Goal: Check status: Check status

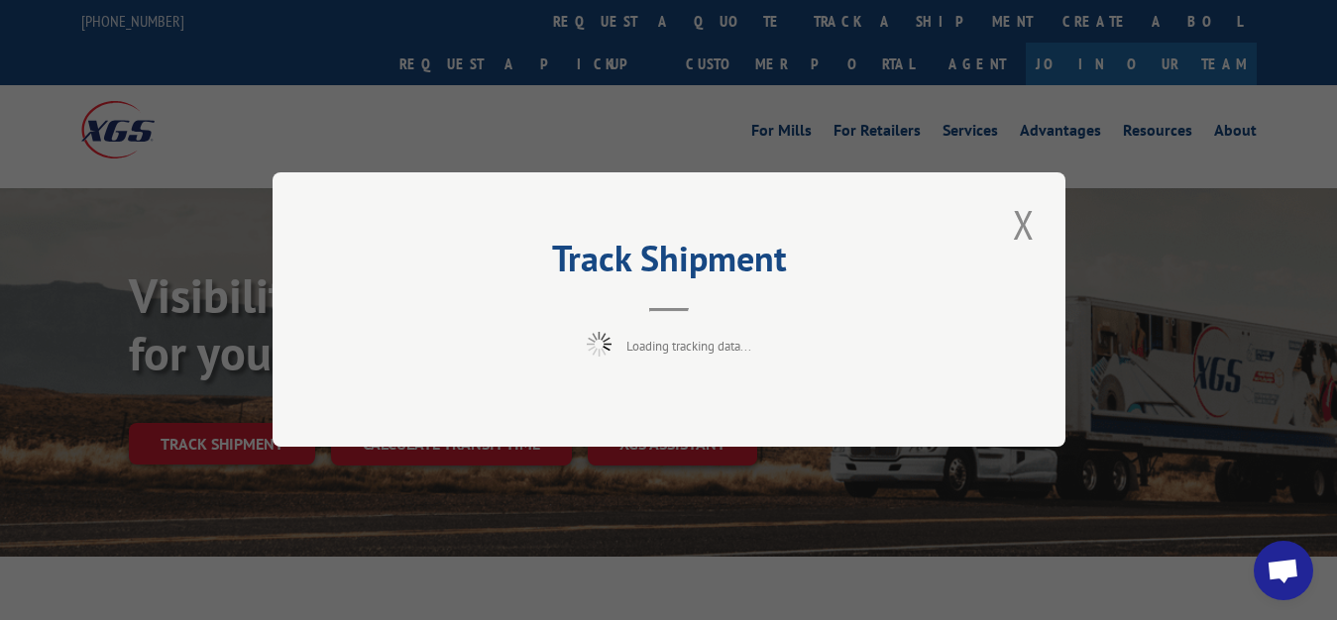
scroll to position [101, 0]
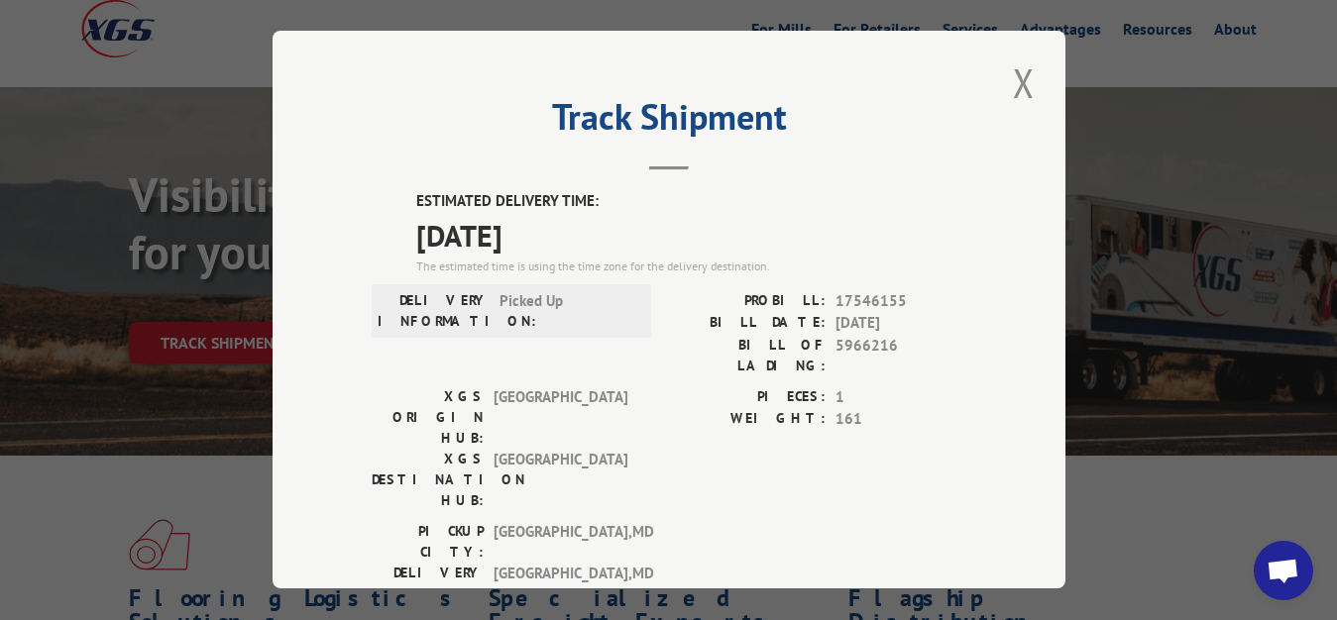
drag, startPoint x: 1006, startPoint y: 72, endPoint x: 720, endPoint y: 172, distance: 302.4
click at [1007, 73] on button "Close modal" at bounding box center [1024, 82] width 34 height 55
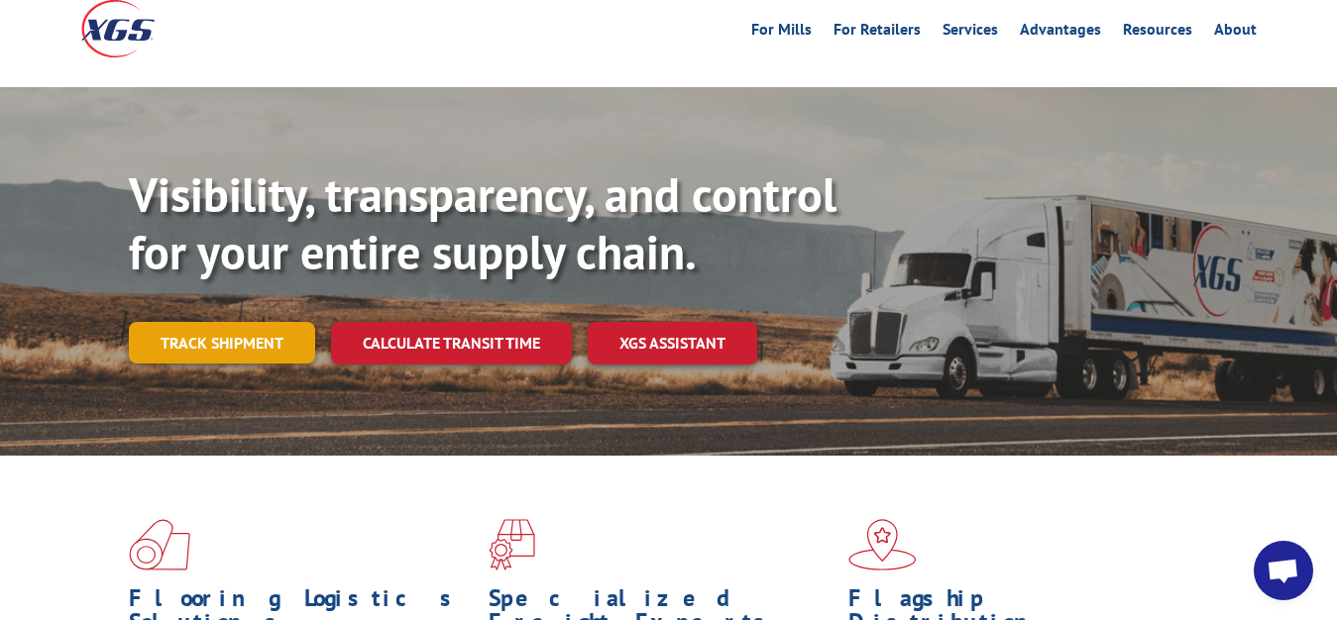
click at [216, 322] on link "Track shipment" at bounding box center [222, 343] width 186 height 42
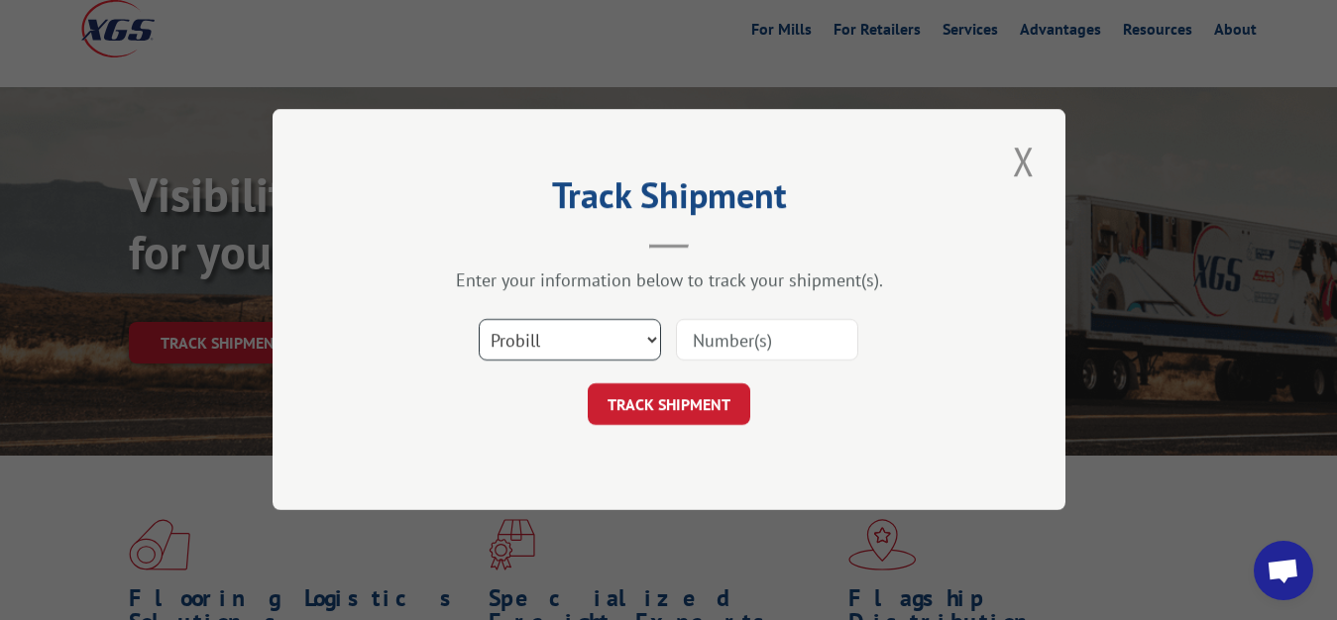
click at [479, 320] on select "Select category... Probill BOL PO" at bounding box center [570, 341] width 182 height 42
select select "bol"
click option "BOL" at bounding box center [0, 0] width 0 height 0
drag, startPoint x: 673, startPoint y: 335, endPoint x: 684, endPoint y: 323, distance: 16.1
click at [677, 328] on div "Select category... Probill BOL PO" at bounding box center [669, 340] width 595 height 65
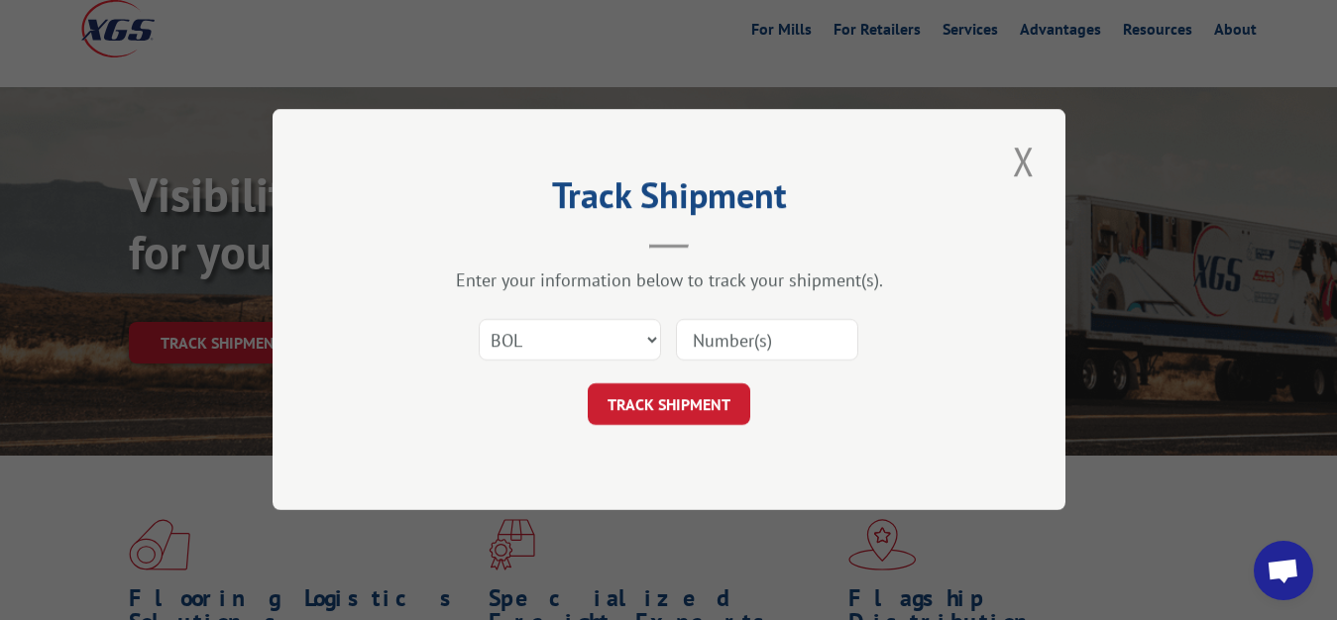
click at [694, 333] on input at bounding box center [767, 341] width 182 height 42
type input "5966217"
click button "TRACK SHIPMENT" at bounding box center [669, 405] width 163 height 42
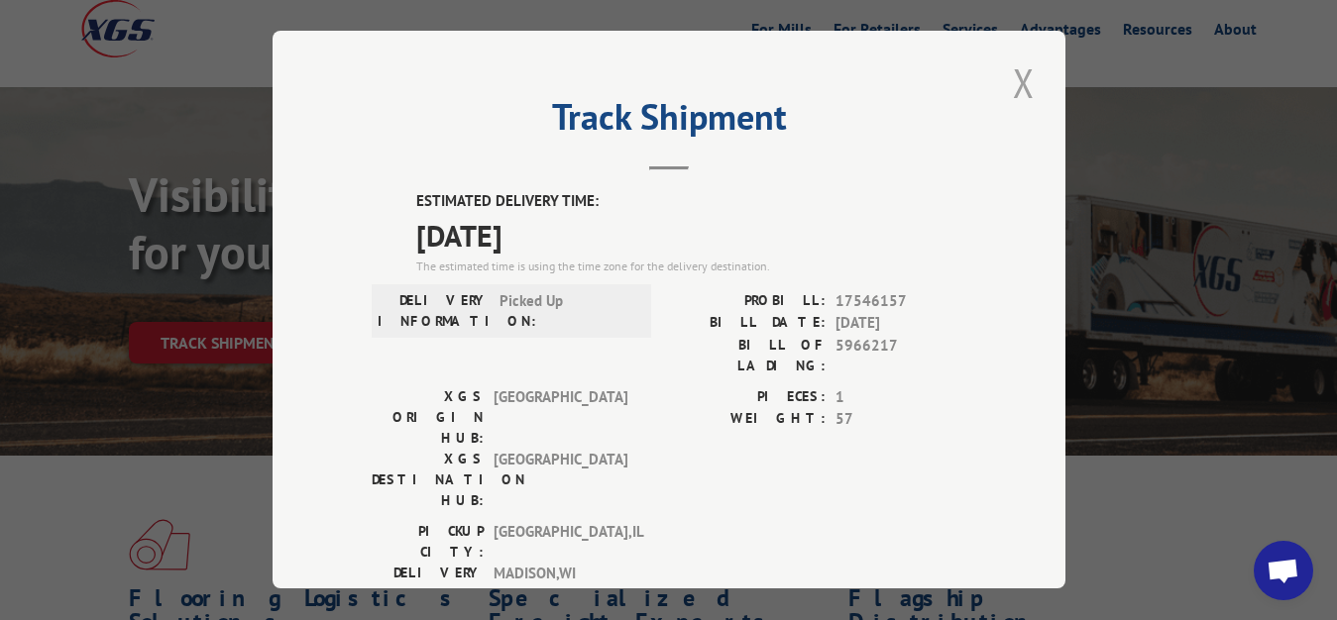
click at [1009, 78] on button "Close modal" at bounding box center [1024, 82] width 34 height 55
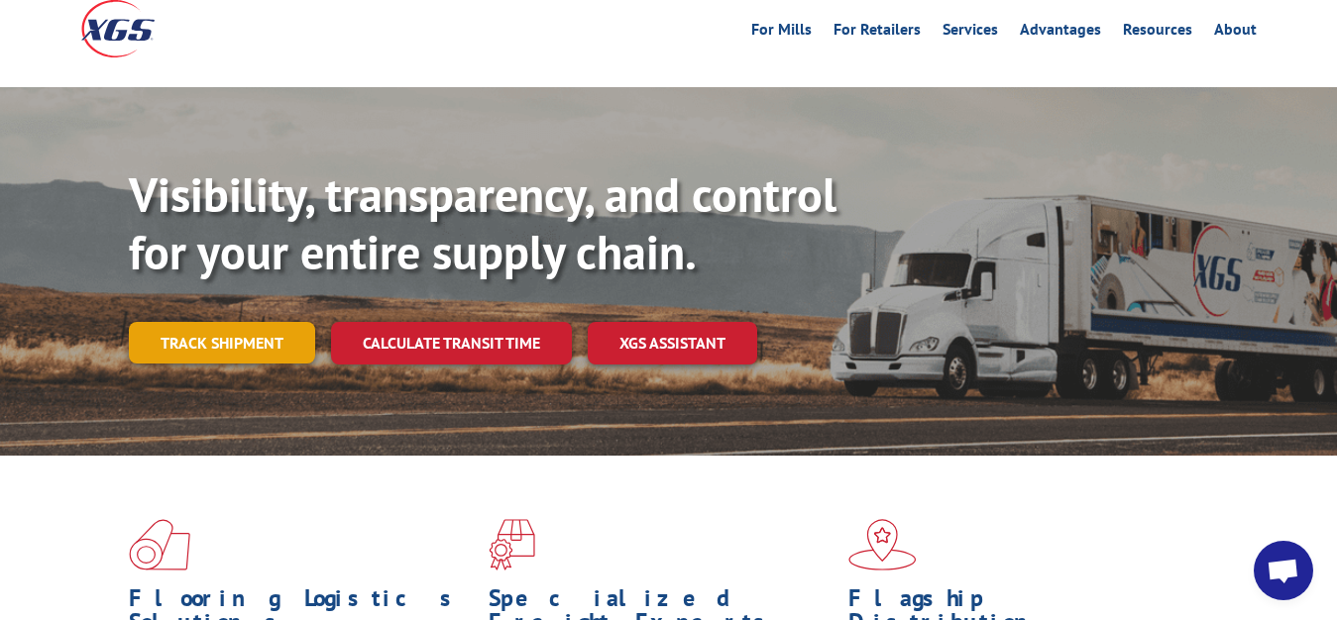
click at [235, 322] on link "Track shipment" at bounding box center [222, 343] width 186 height 42
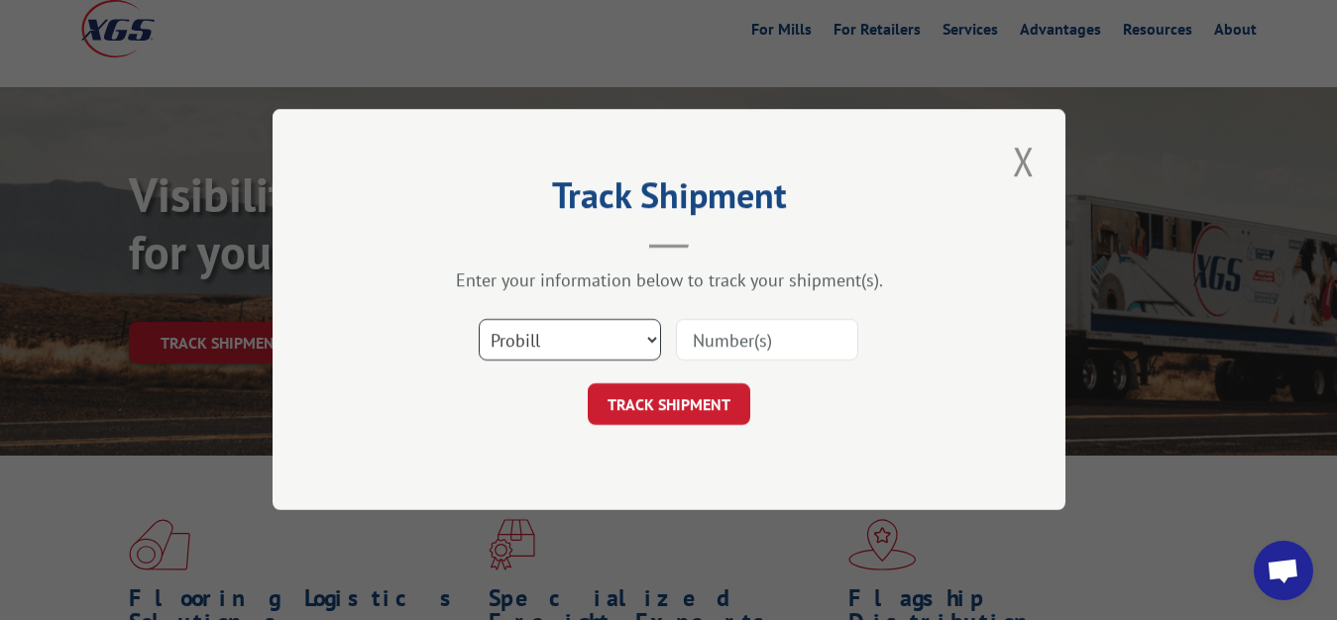
click at [479, 320] on select "Select category... Probill BOL PO" at bounding box center [570, 341] width 182 height 42
select select "bol"
click option "BOL" at bounding box center [0, 0] width 0 height 0
click at [754, 351] on input at bounding box center [767, 341] width 182 height 42
click at [771, 337] on input at bounding box center [767, 341] width 182 height 42
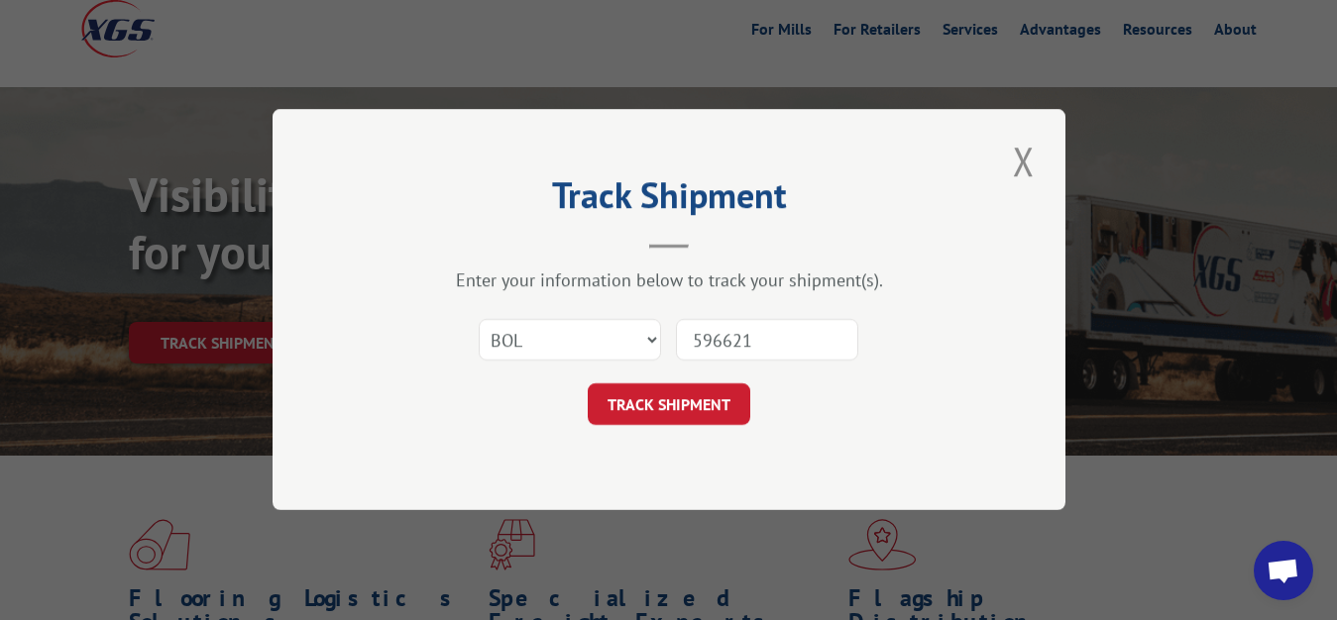
type input "5966217"
click button "TRACK SHIPMENT" at bounding box center [669, 405] width 163 height 42
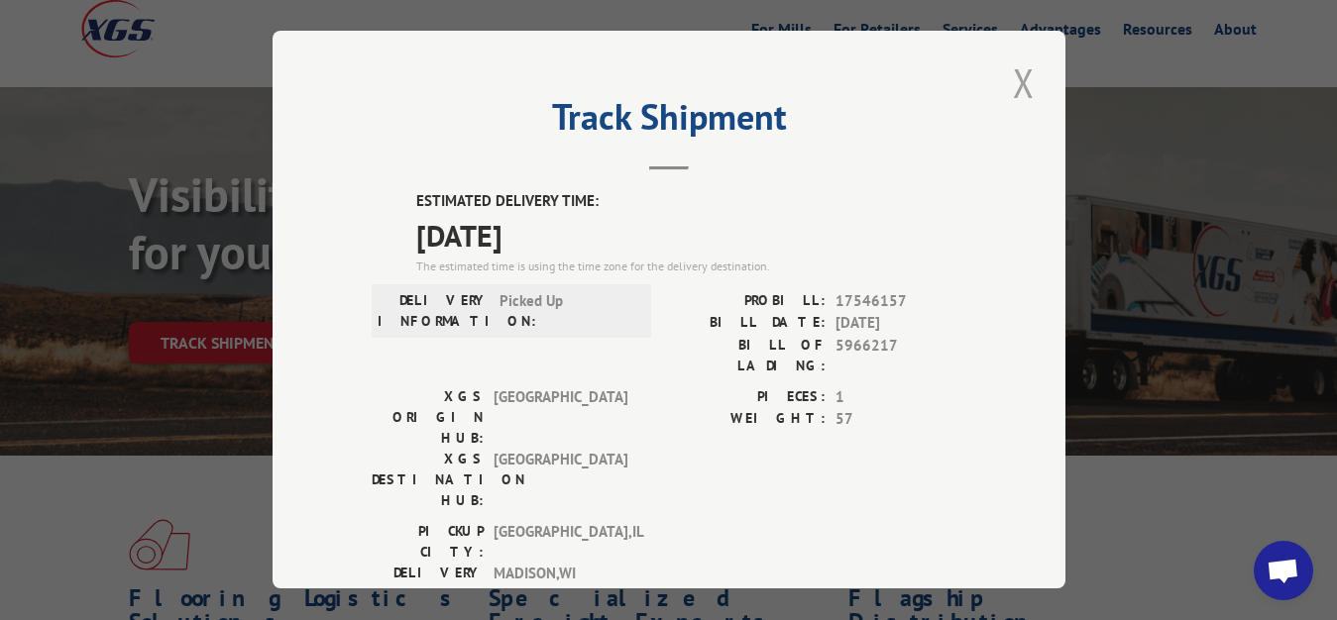
click at [1012, 71] on button "Close modal" at bounding box center [1024, 82] width 34 height 55
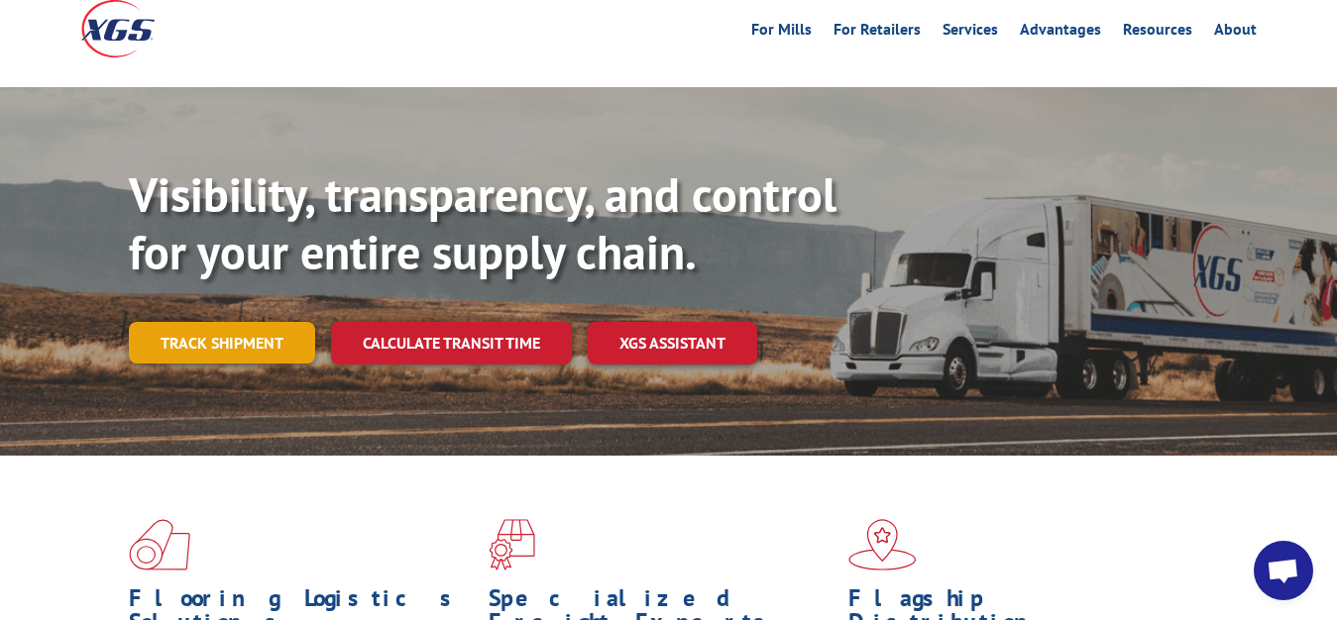
click at [262, 322] on link "Track shipment" at bounding box center [222, 343] width 186 height 42
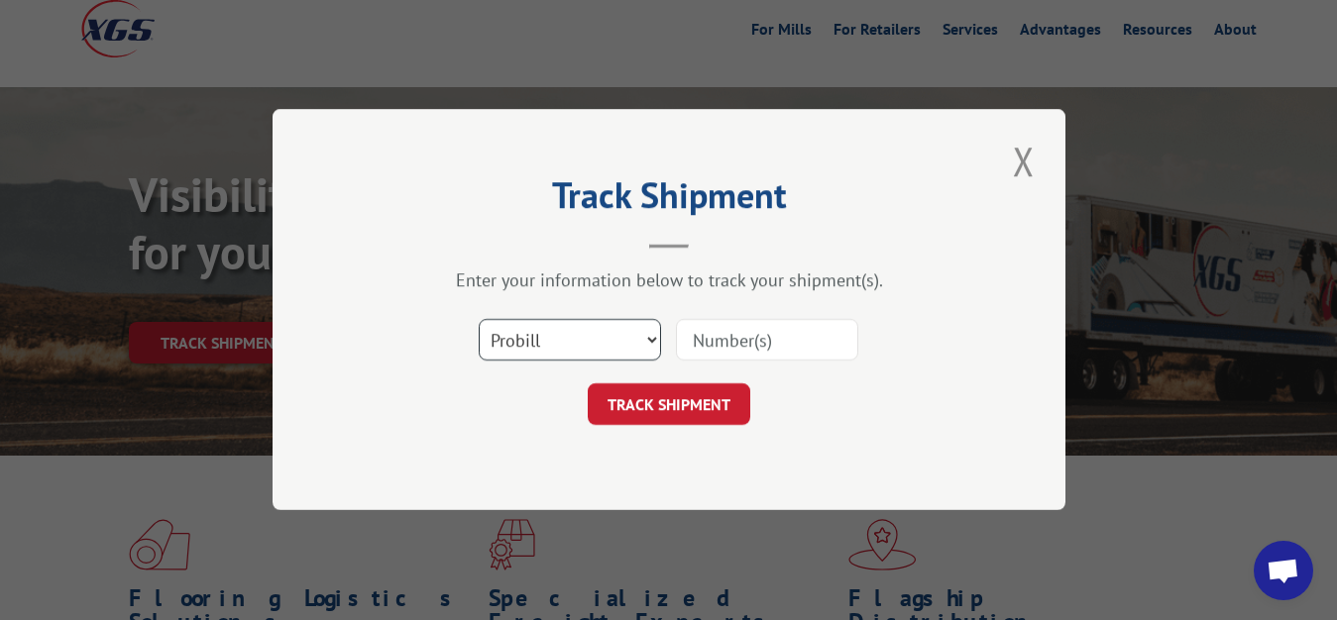
click at [479, 320] on select "Select category... Probill BOL PO" at bounding box center [570, 341] width 182 height 42
select select "bol"
click option "BOL" at bounding box center [0, 0] width 0 height 0
drag, startPoint x: 722, startPoint y: 343, endPoint x: 823, endPoint y: 194, distance: 179.2
click at [737, 320] on input at bounding box center [767, 341] width 182 height 42
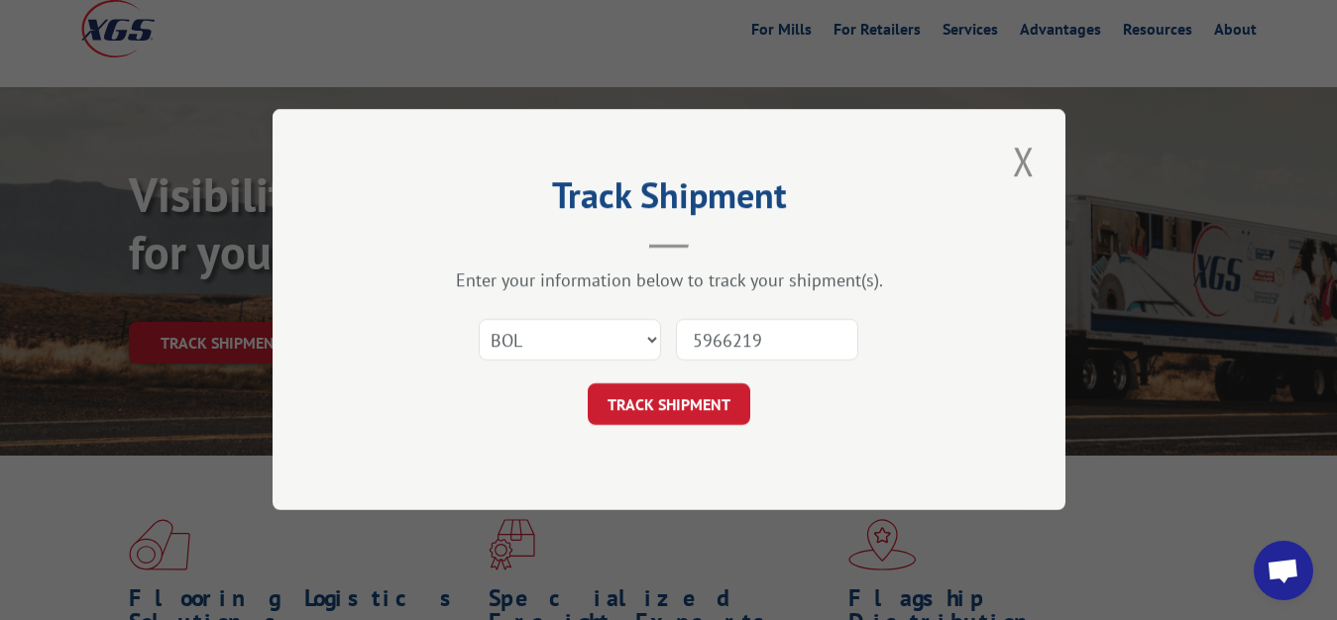
type input "5966219"
click button "TRACK SHIPMENT" at bounding box center [669, 405] width 163 height 42
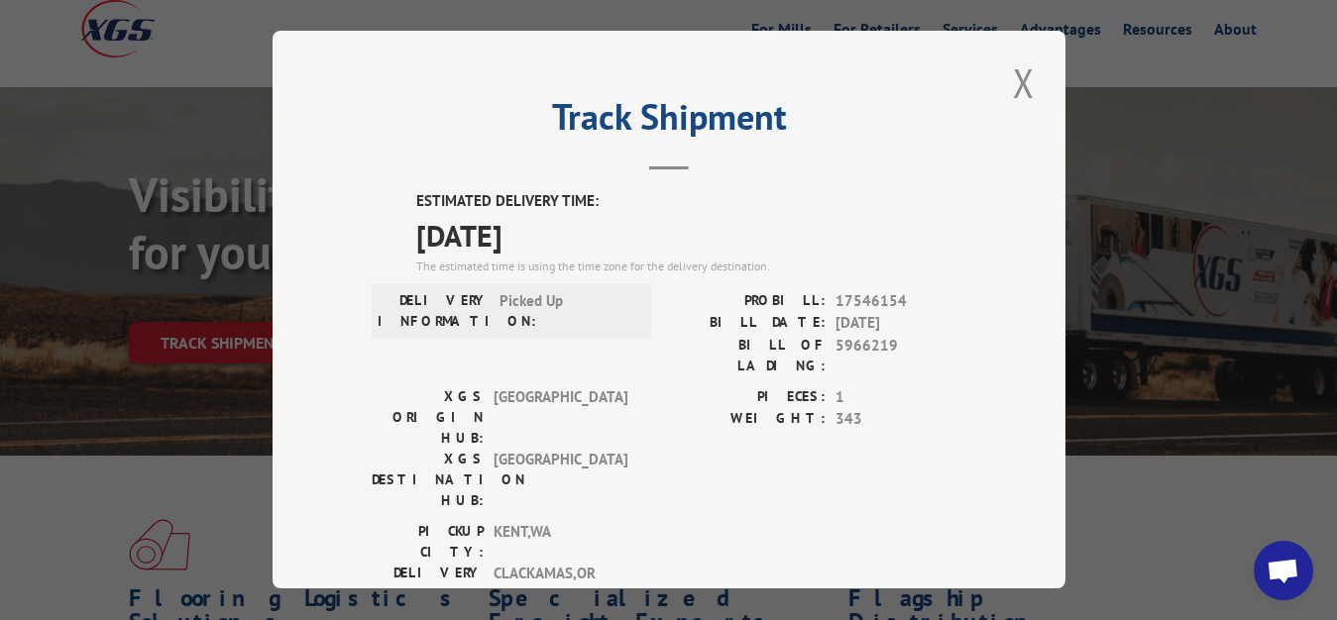
drag, startPoint x: 1020, startPoint y: 71, endPoint x: 869, endPoint y: 141, distance: 165.8
click at [1016, 75] on button "Close modal" at bounding box center [1024, 82] width 34 height 55
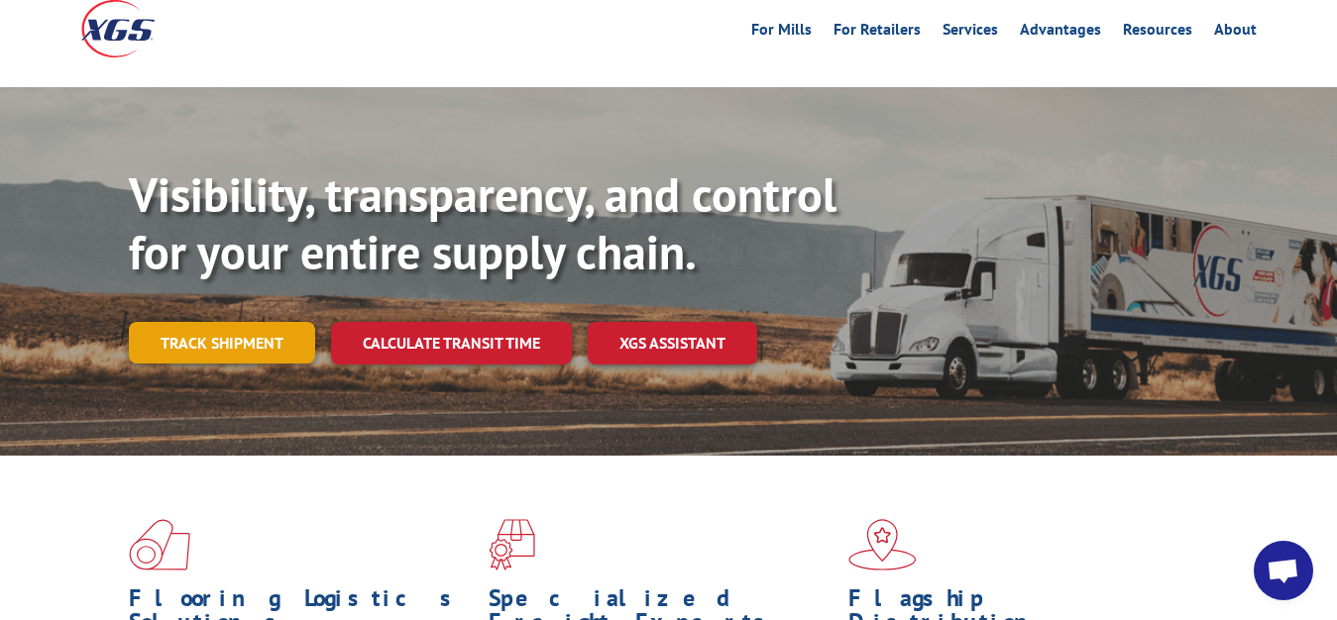
click at [185, 322] on link "Track shipment" at bounding box center [222, 343] width 186 height 42
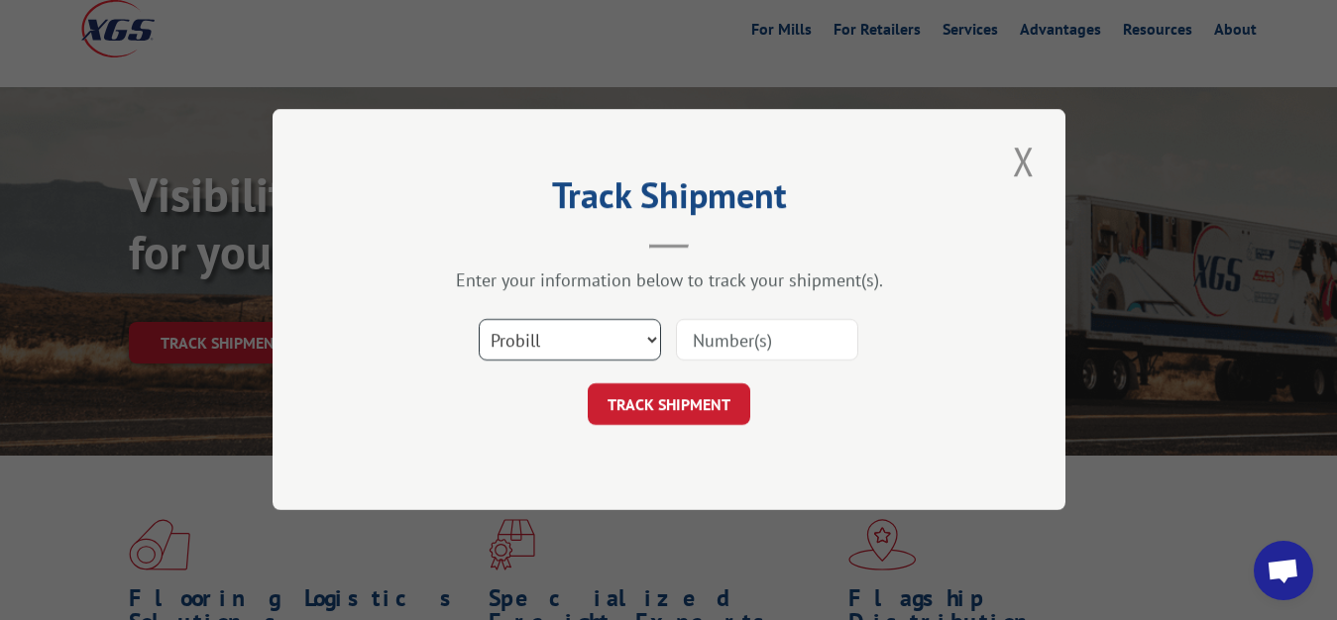
click at [479, 320] on select "Select category... Probill BOL PO" at bounding box center [570, 341] width 182 height 42
select select "bol"
click option "BOL" at bounding box center [0, 0] width 0 height 0
drag, startPoint x: 737, startPoint y: 342, endPoint x: 745, endPoint y: 260, distance: 82.6
click at [738, 336] on input at bounding box center [767, 341] width 182 height 42
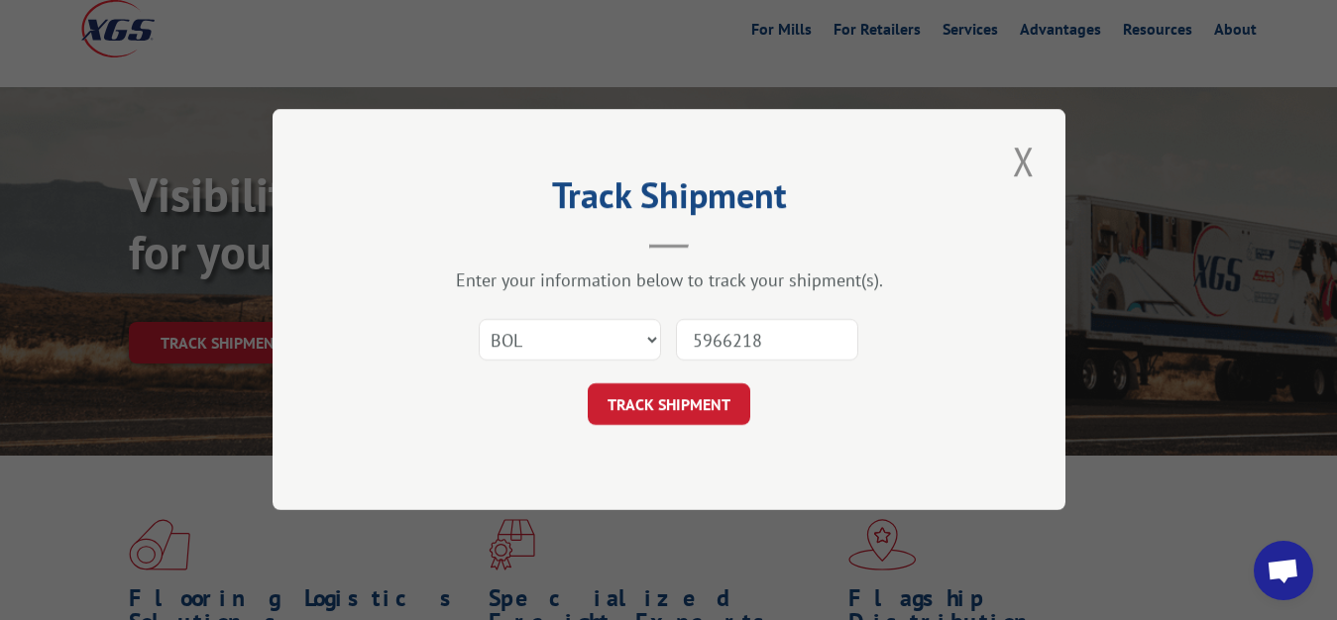
type input "5966218"
click button "TRACK SHIPMENT" at bounding box center [669, 405] width 163 height 42
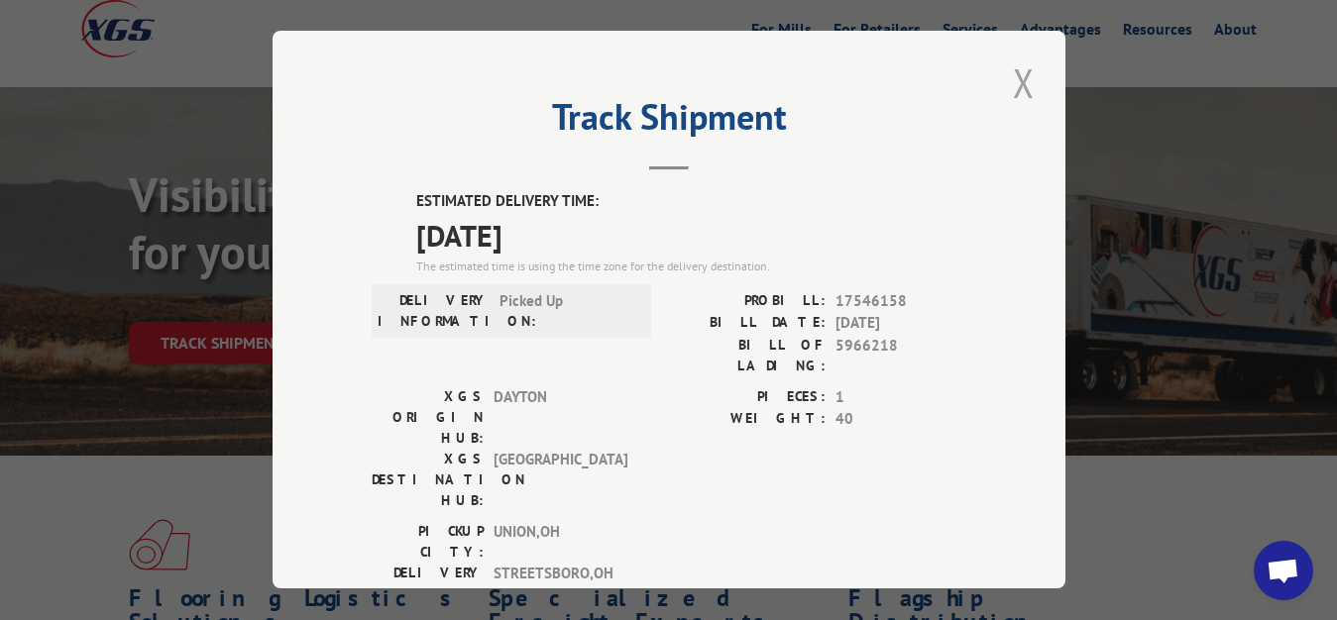
click at [1010, 68] on button "Close modal" at bounding box center [1024, 82] width 34 height 55
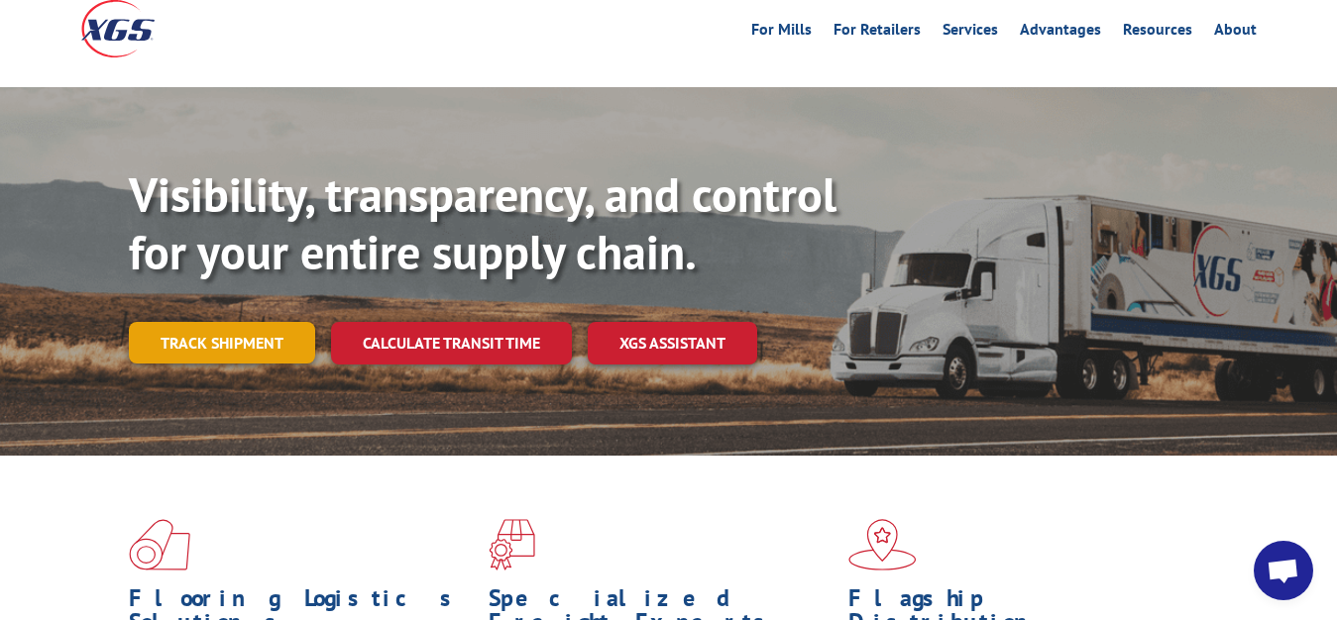
click at [162, 322] on link "Track shipment" at bounding box center [222, 343] width 186 height 42
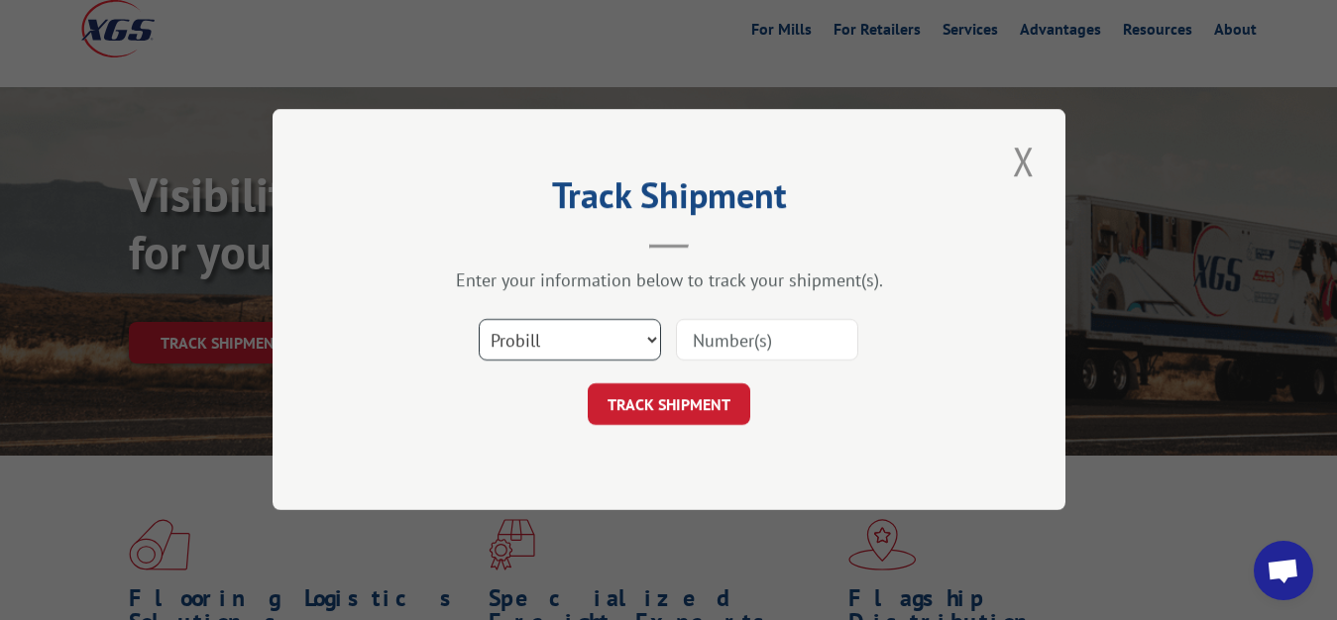
click at [479, 320] on select "Select category... Probill BOL PO" at bounding box center [570, 341] width 182 height 42
select select "bol"
click option "BOL" at bounding box center [0, 0] width 0 height 0
click at [717, 339] on input at bounding box center [767, 341] width 182 height 42
type input "5966220"
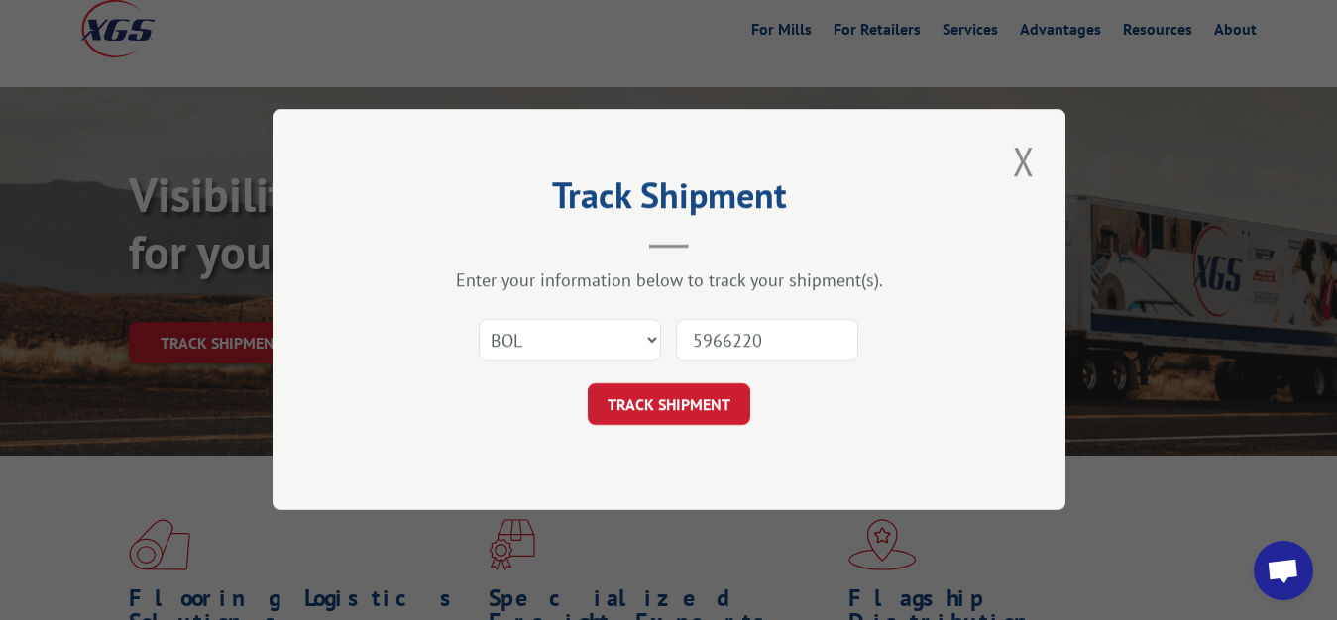
click button "TRACK SHIPMENT" at bounding box center [669, 405] width 163 height 42
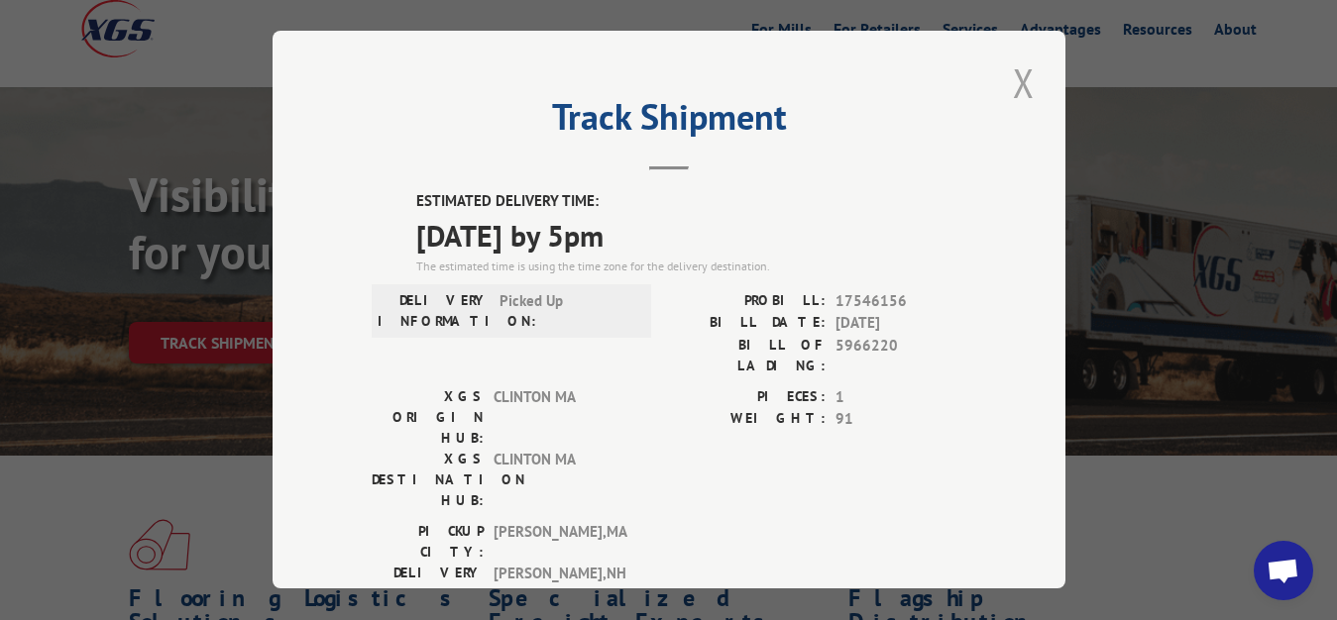
click at [1009, 78] on button "Close modal" at bounding box center [1024, 82] width 34 height 55
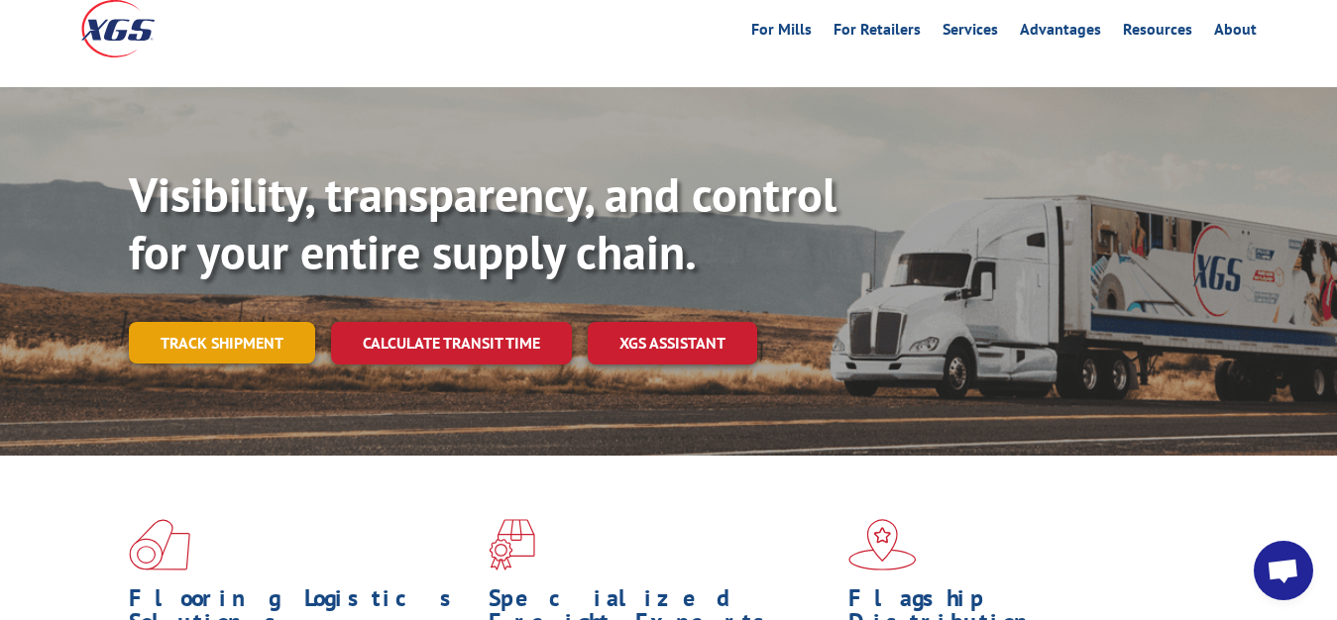
click at [230, 322] on link "Track shipment" at bounding box center [222, 343] width 186 height 42
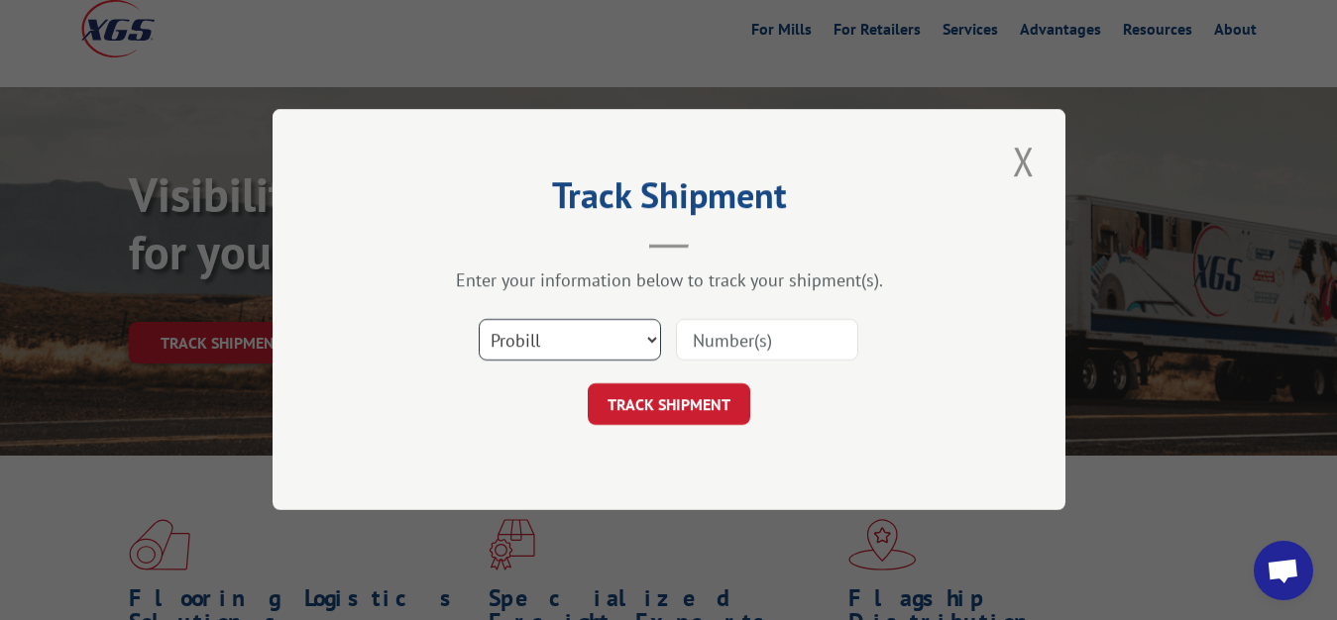
click at [479, 320] on select "Select category... Probill BOL PO" at bounding box center [570, 341] width 182 height 42
select select "bol"
click option "BOL" at bounding box center [0, 0] width 0 height 0
drag, startPoint x: 776, startPoint y: 327, endPoint x: 801, endPoint y: 200, distance: 129.2
click at [777, 320] on input at bounding box center [767, 341] width 182 height 42
